Goal: Find specific page/section: Find specific page/section

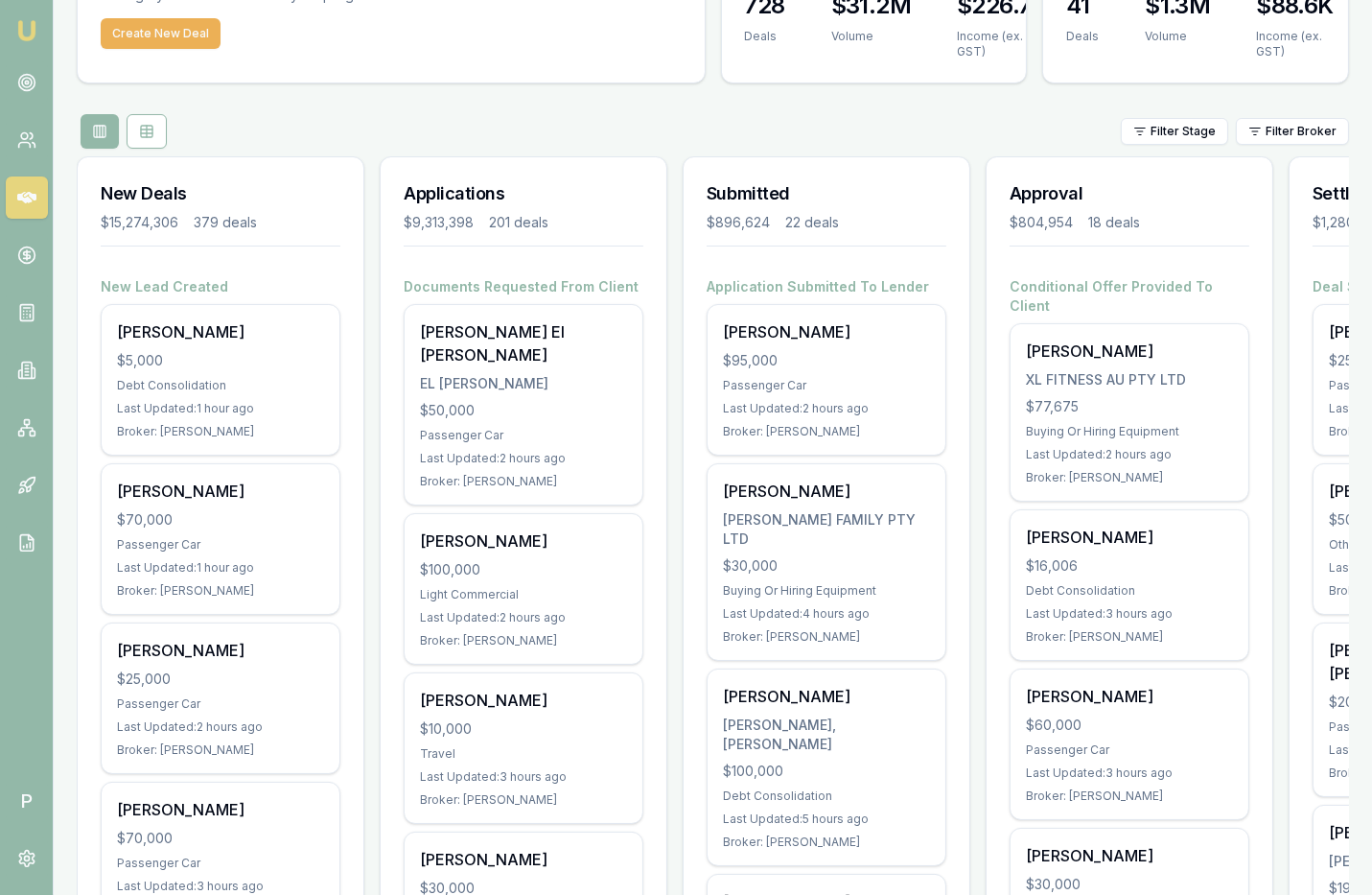
scroll to position [0, 144]
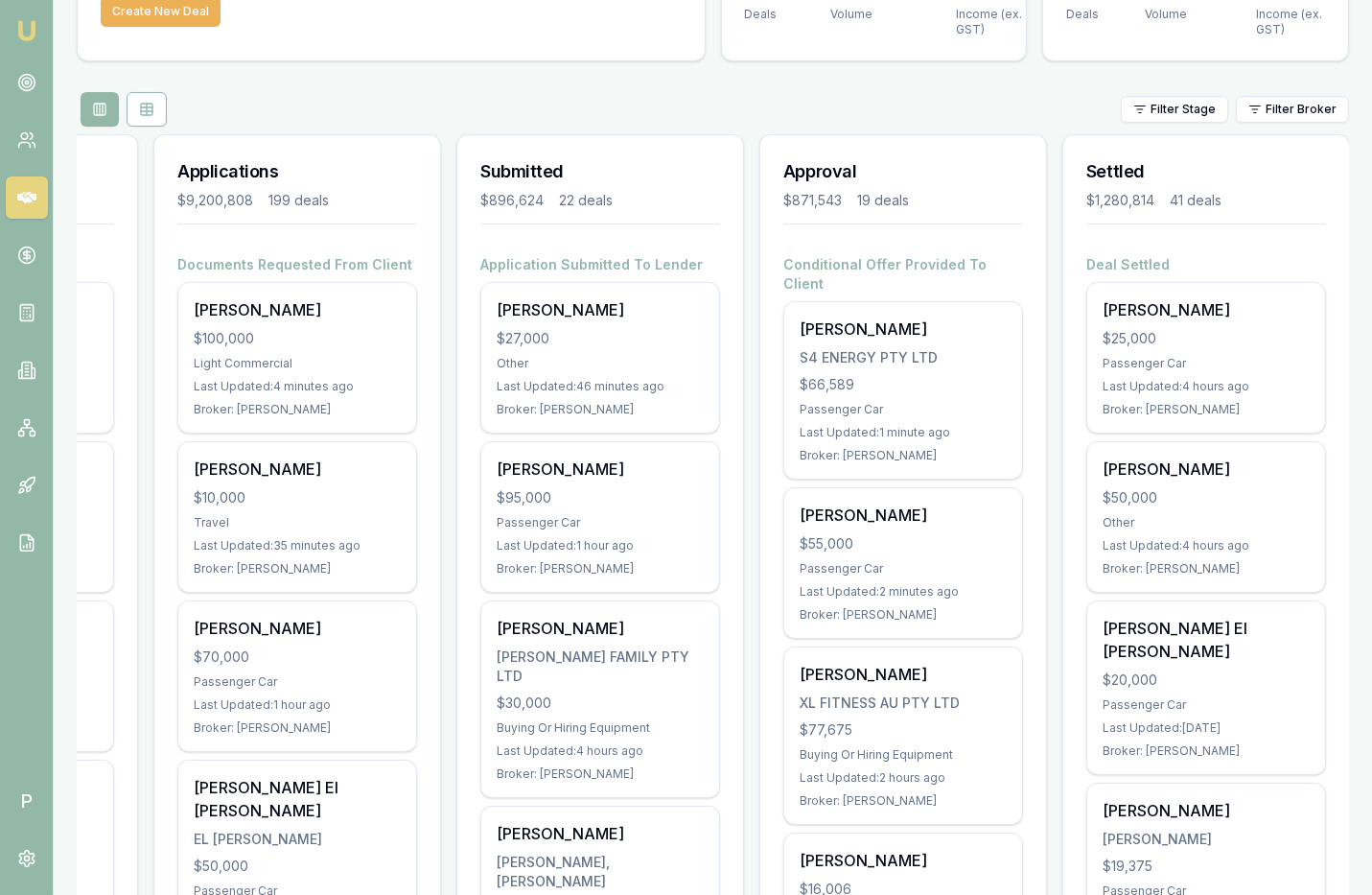
scroll to position [167, 0]
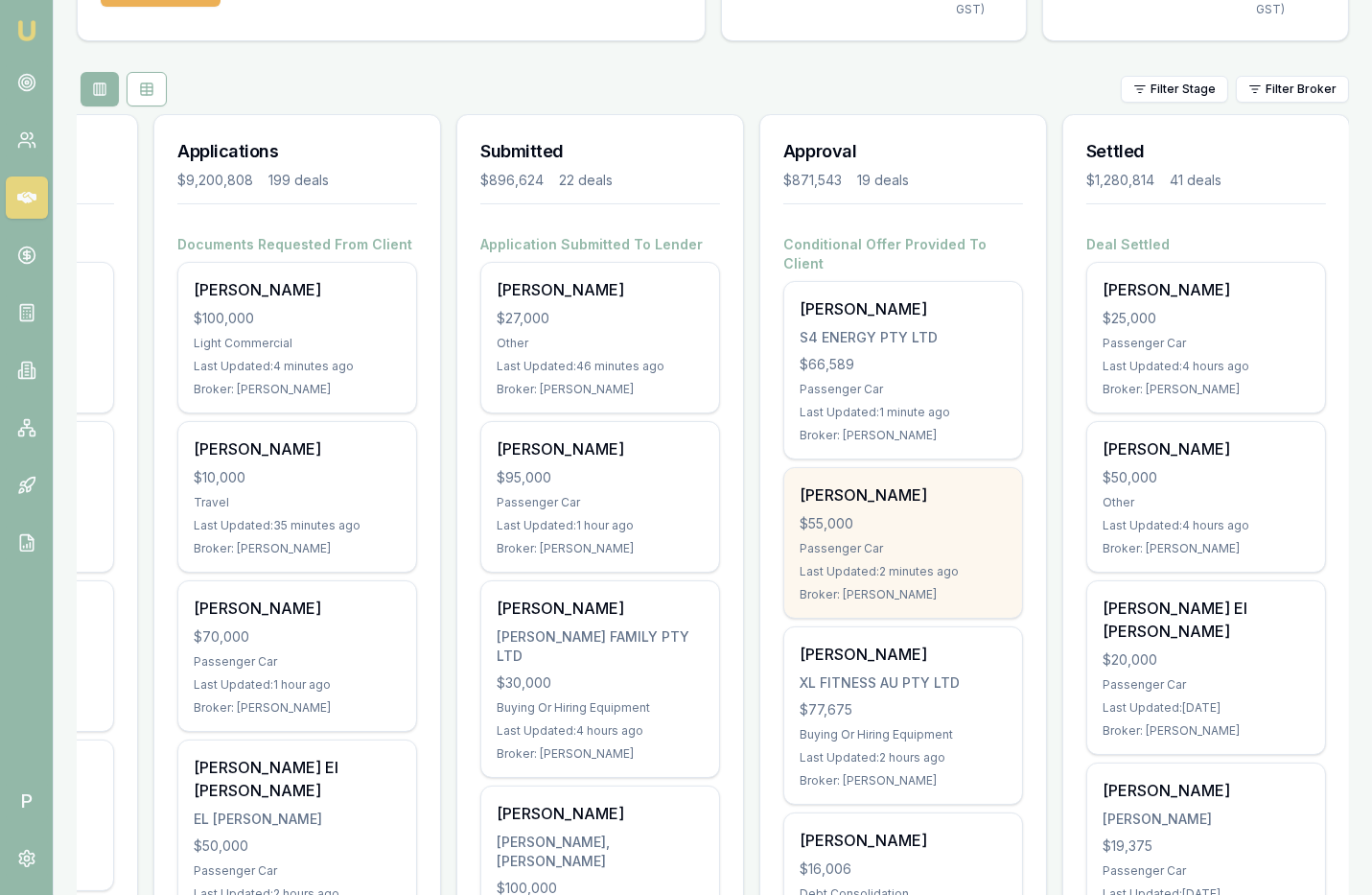
click at [882, 525] on div "$55,000" at bounding box center [902, 524] width 207 height 19
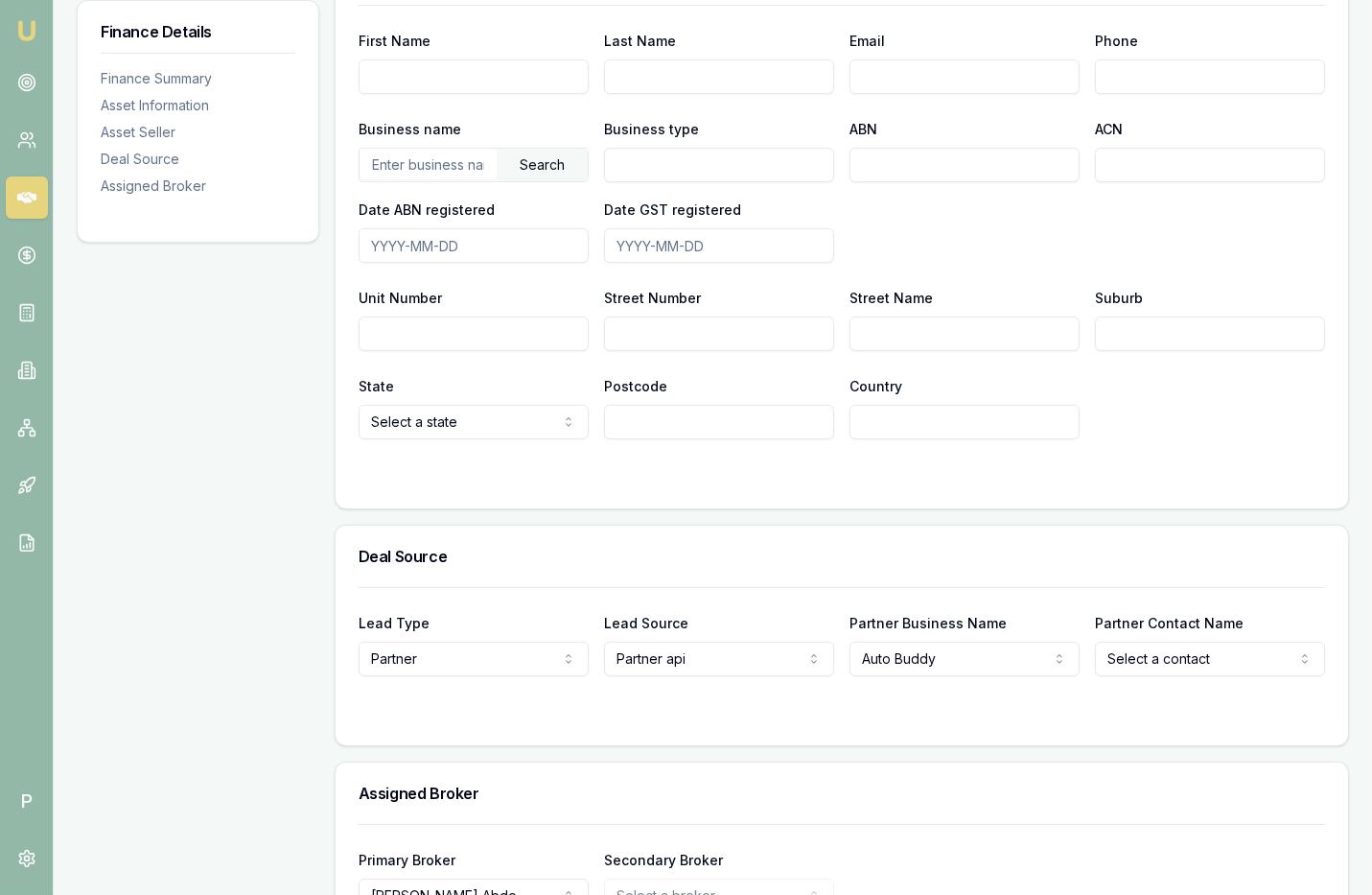
scroll to position [1231, 0]
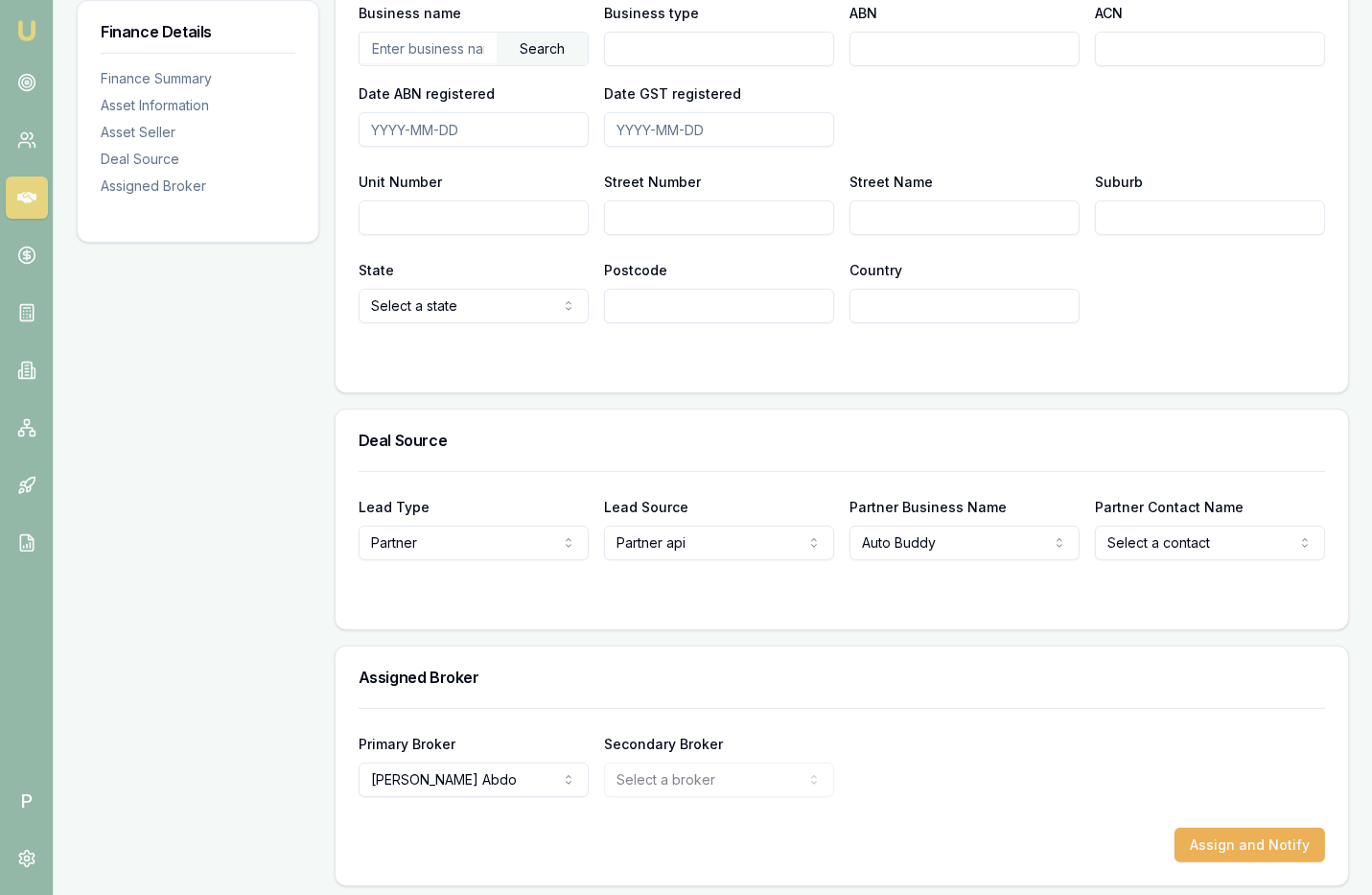
click at [25, 203] on icon at bounding box center [27, 197] width 19 height 19
